Goal: Task Accomplishment & Management: Use online tool/utility

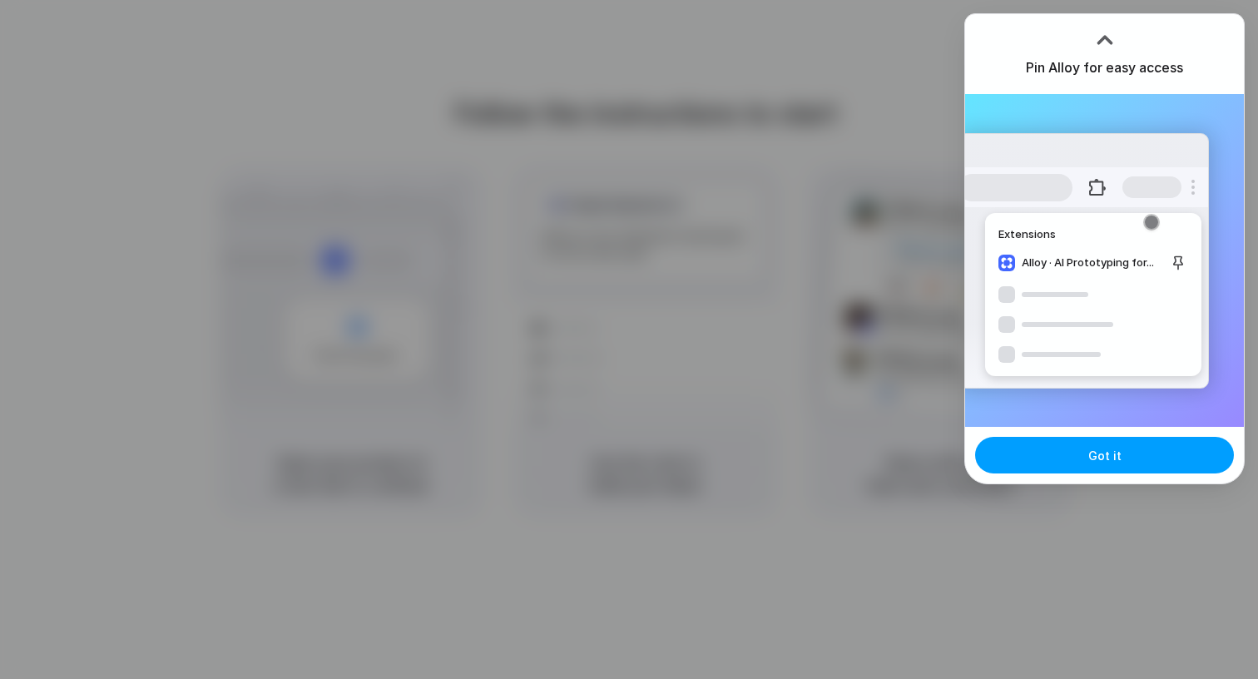
click at [1024, 458] on button "Got it" at bounding box center [1104, 455] width 259 height 37
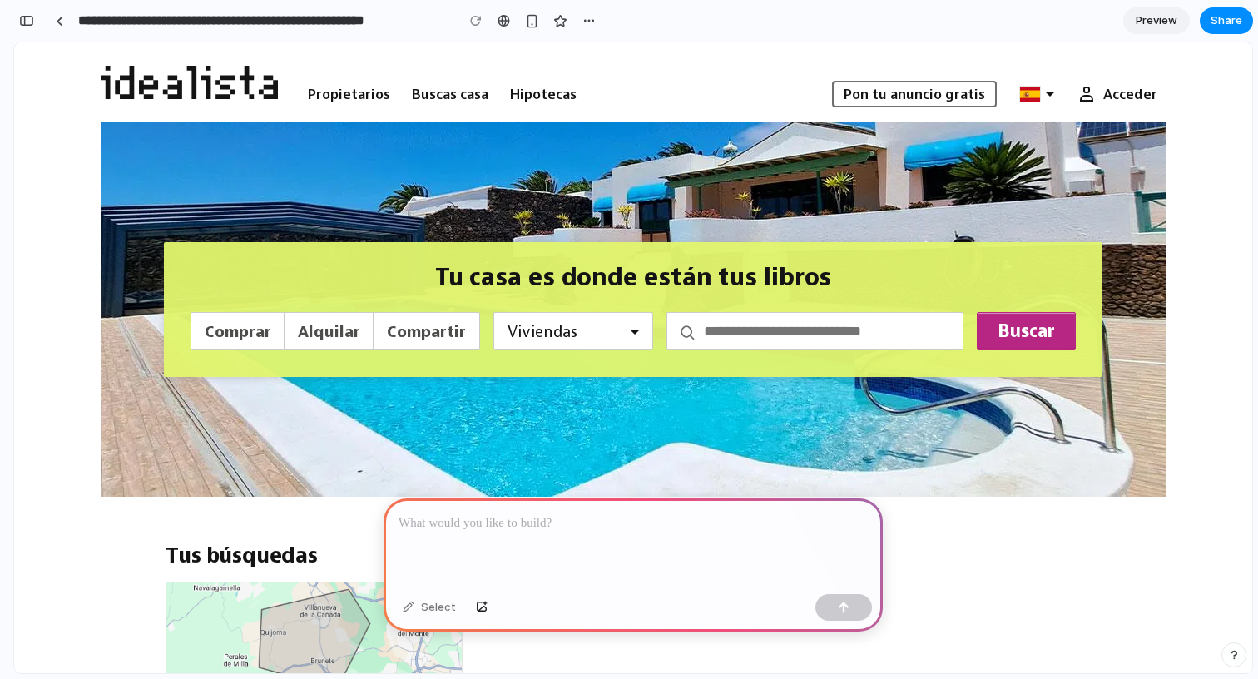
click at [666, 539] on div at bounding box center [633, 542] width 499 height 89
click at [516, 536] on div at bounding box center [633, 542] width 499 height 89
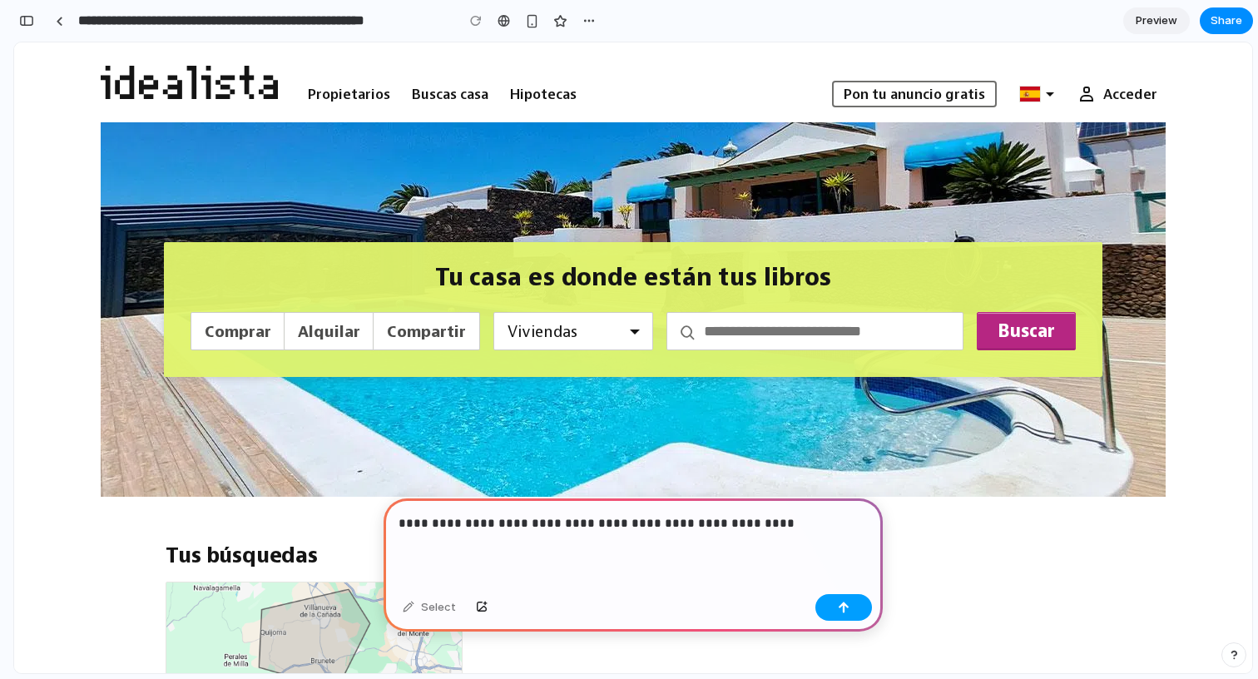
click at [832, 612] on button "button" at bounding box center [843, 607] width 57 height 27
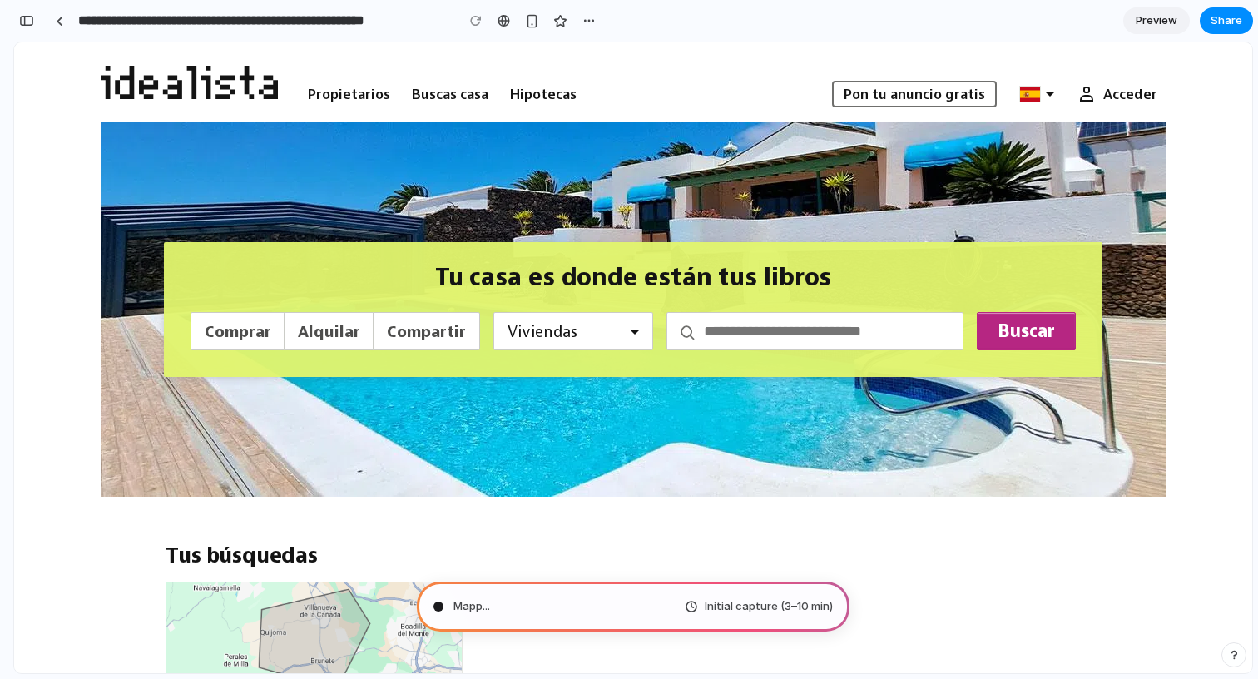
type input "**********"
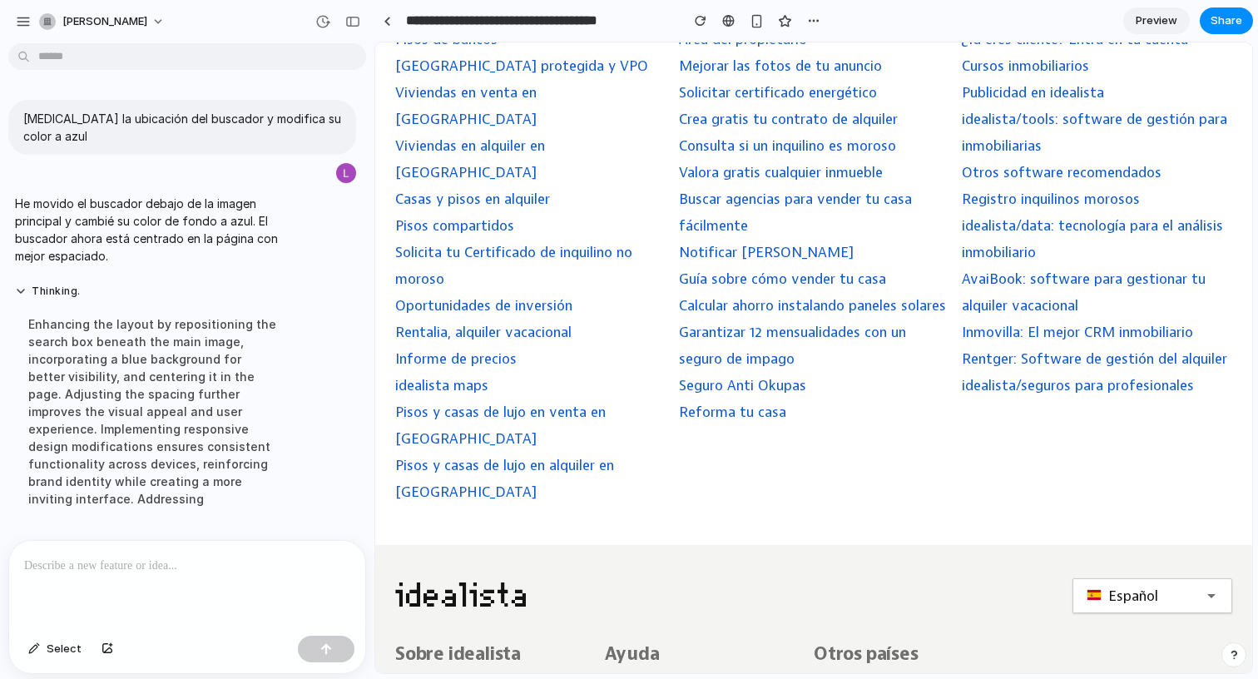
scroll to position [5173, 0]
